Goal: Information Seeking & Learning: Find specific fact

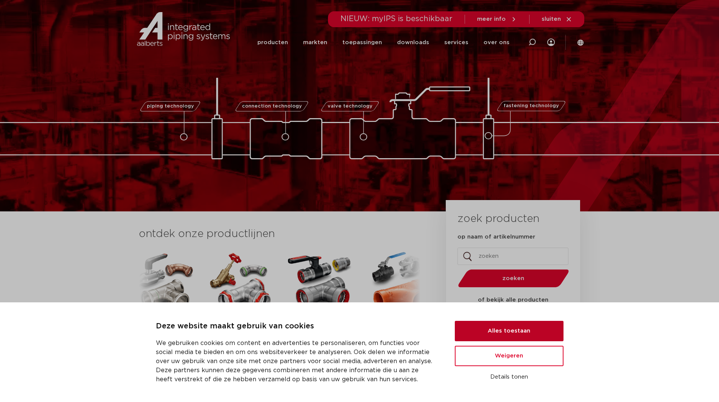
click at [518, 331] on button "Alles toestaan" at bounding box center [509, 331] width 109 height 20
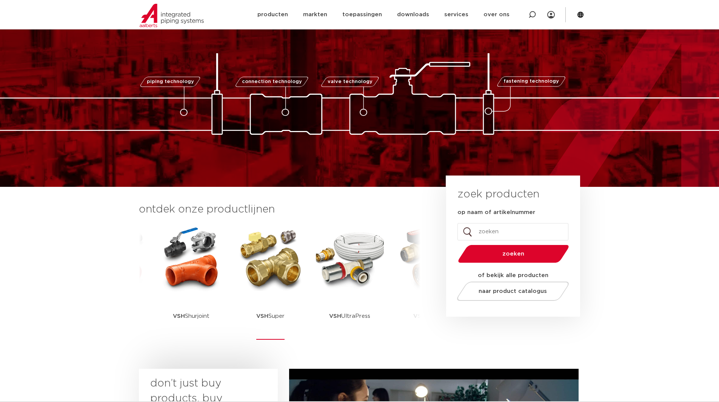
scroll to position [38, 0]
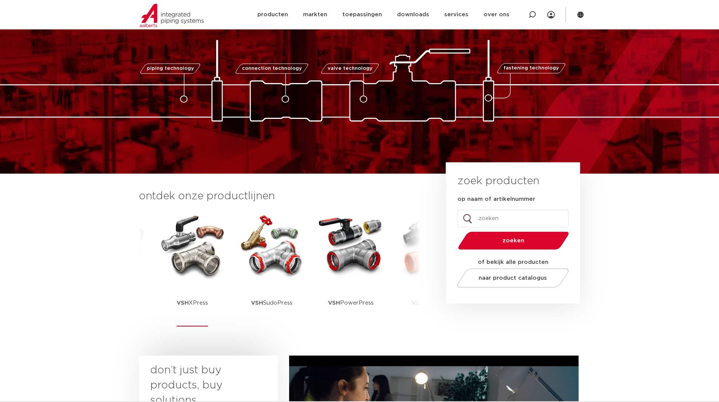
click at [190, 256] on img at bounding box center [193, 245] width 68 height 68
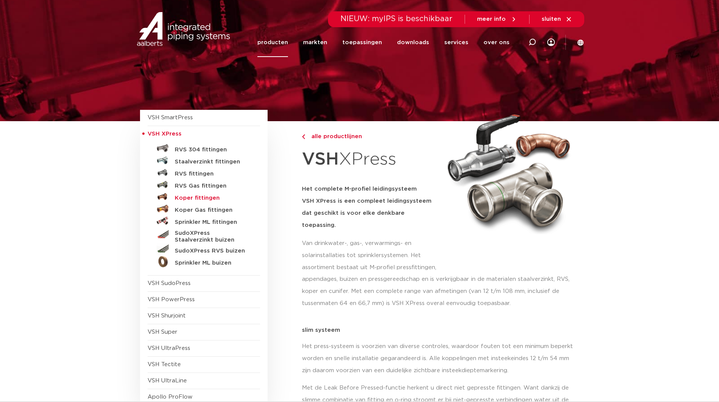
click at [186, 197] on h5 "Koper fittingen" at bounding box center [212, 198] width 75 height 7
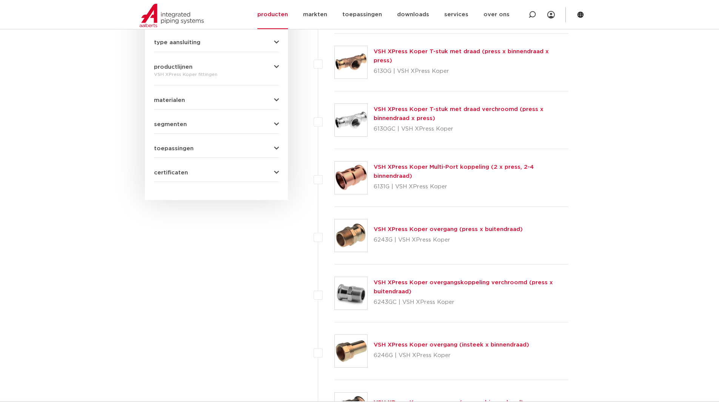
scroll to position [377, 0]
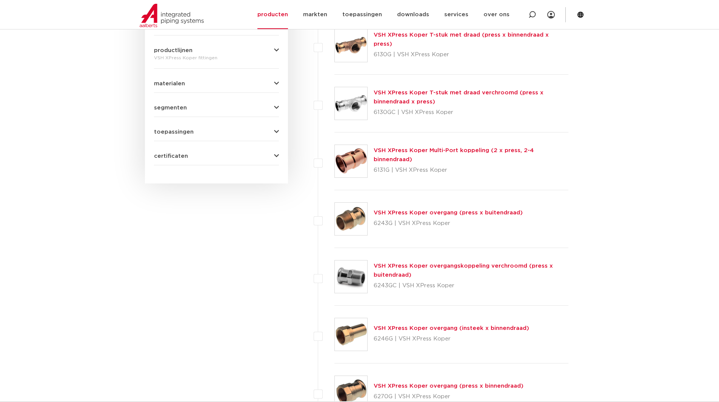
click at [405, 329] on link "VSH XPress Koper overgang (insteek x binnendraad)" at bounding box center [452, 328] width 156 height 6
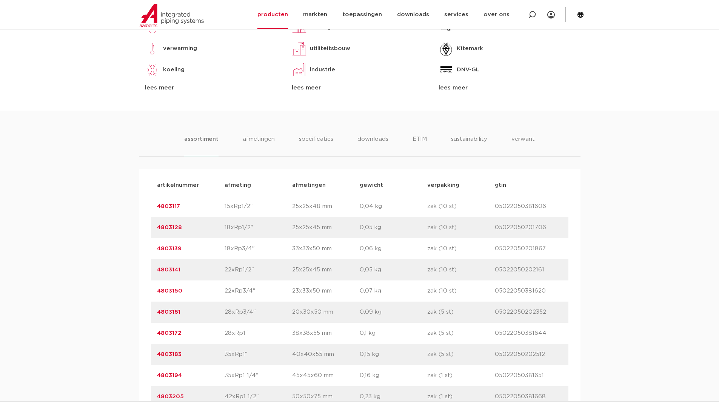
scroll to position [453, 0]
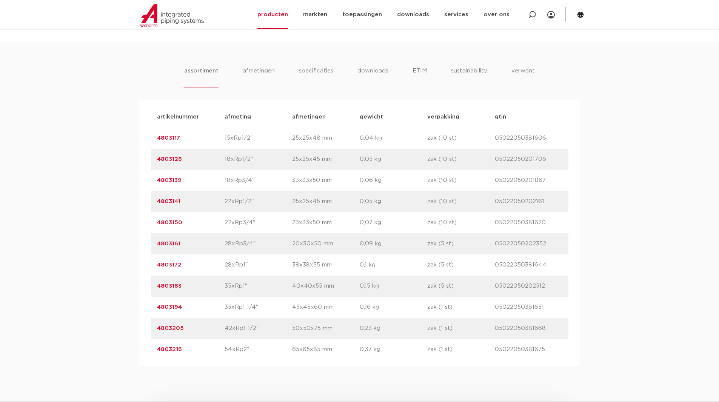
drag, startPoint x: 254, startPoint y: 243, endPoint x: 226, endPoint y: 243, distance: 28.7
click at [226, 243] on p "28xRp3/4"" at bounding box center [259, 243] width 68 height 9
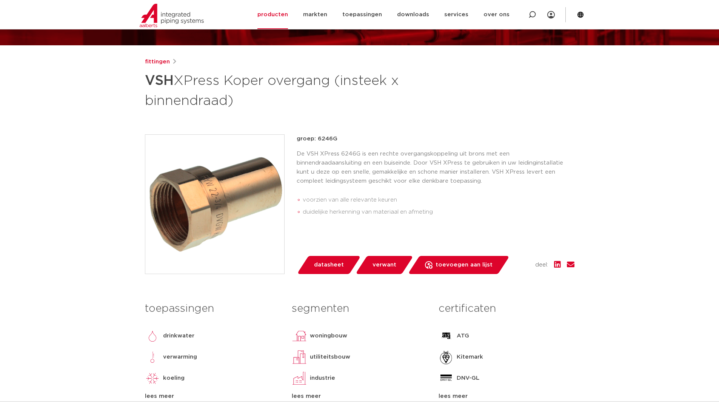
scroll to position [75, 0]
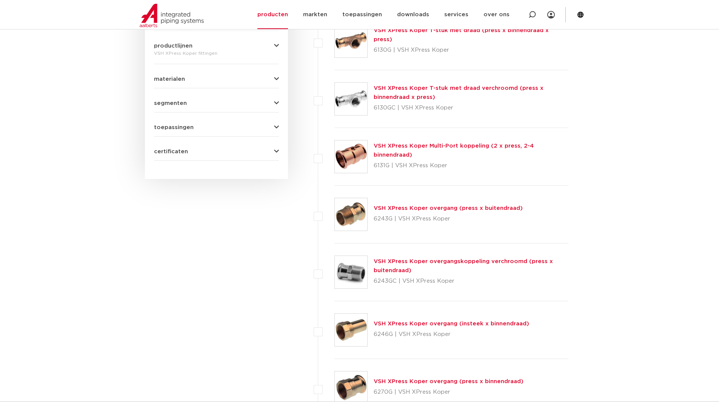
click at [436, 206] on link "VSH XPress Koper overgang (press x buitendraad)" at bounding box center [448, 208] width 149 height 6
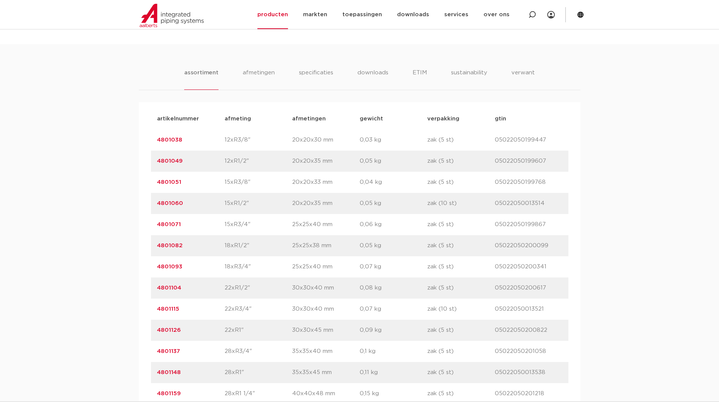
scroll to position [491, 0]
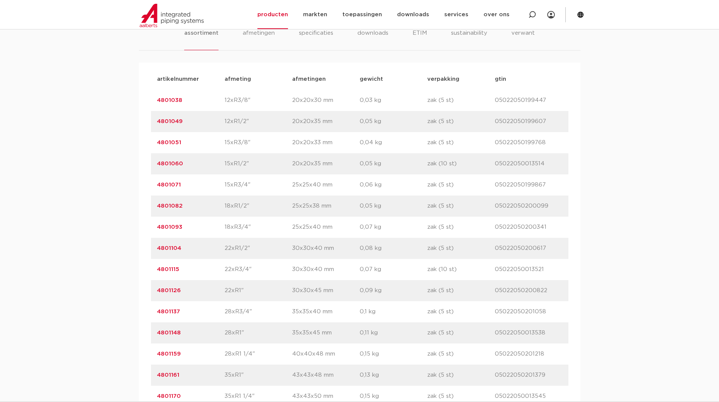
drag, startPoint x: 256, startPoint y: 313, endPoint x: 232, endPoint y: 312, distance: 23.8
click at [232, 312] on p "28xR3/4"" at bounding box center [259, 311] width 68 height 9
click at [248, 335] on p "28xR1"" at bounding box center [259, 332] width 68 height 9
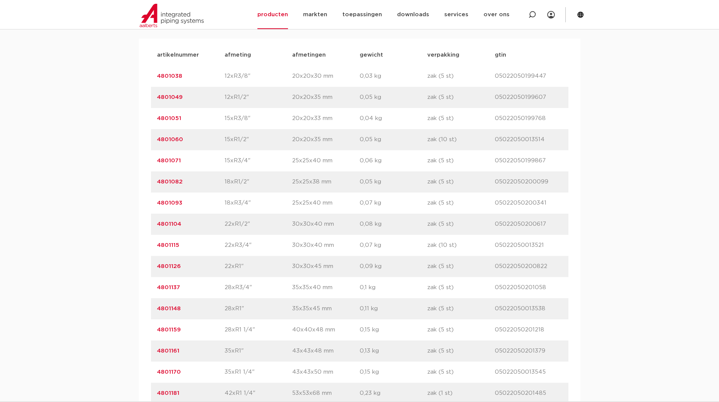
scroll to position [528, 0]
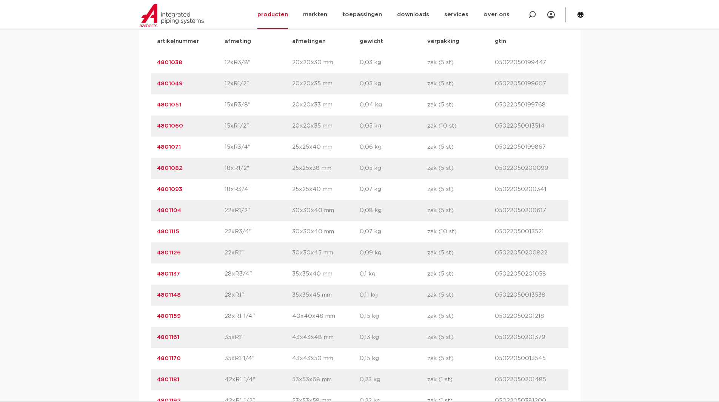
click at [241, 276] on p "28xR3/4"" at bounding box center [259, 274] width 68 height 9
